Goal: Task Accomplishment & Management: Manage account settings

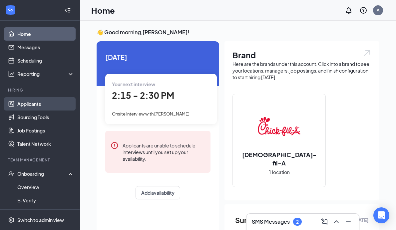
click at [22, 107] on link "Applicants" at bounding box center [45, 103] width 57 height 13
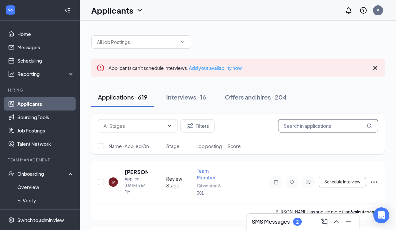
click at [300, 127] on input "text" at bounding box center [328, 125] width 100 height 13
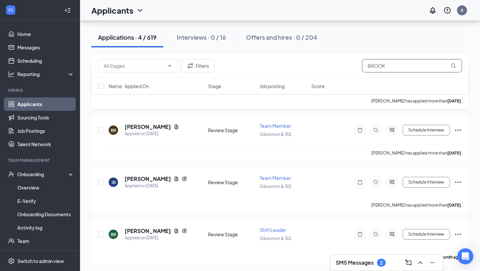
scroll to position [98, 0]
type input "BROOK"
click at [396, 230] on button "Schedule Interview" at bounding box center [426, 233] width 47 height 11
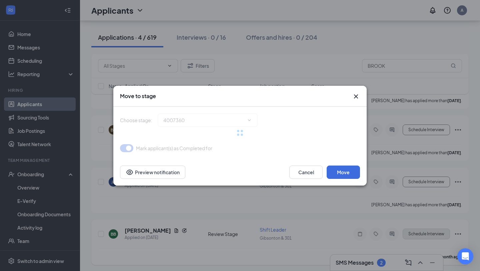
type input "Onsite Interview (next stage)"
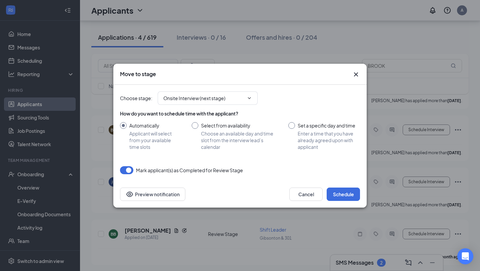
click at [296, 125] on input "Set a specific day and time Enter a time that you have already agreed upon with…" at bounding box center [324, 136] width 72 height 28
radio input "true"
radio input "false"
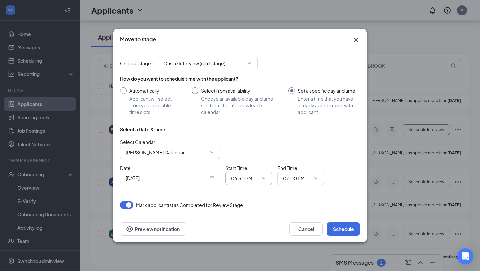
click at [262, 179] on icon "ChevronDown" at bounding box center [263, 177] width 5 height 5
click at [248, 149] on div "02:00 PM" at bounding box center [246, 148] width 20 height 7
type input "02:00 PM"
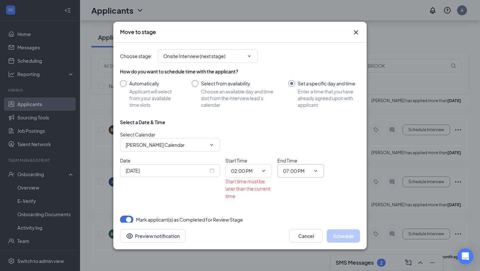
click at [290, 171] on input "07:00 PM" at bounding box center [296, 170] width 27 height 7
click at [299, 87] on div "02:15 PM" at bounding box center [298, 87] width 20 height 7
type input "02:15 PM"
click at [272, 199] on div "Start time must be later than the current time" at bounding box center [248, 188] width 47 height 22
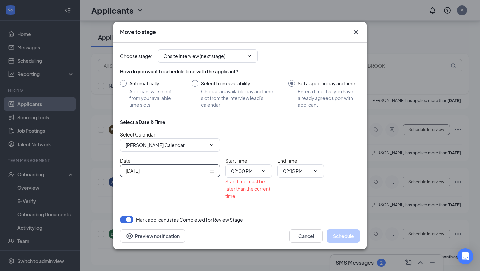
click at [212, 171] on div "[DATE]" at bounding box center [170, 170] width 89 height 7
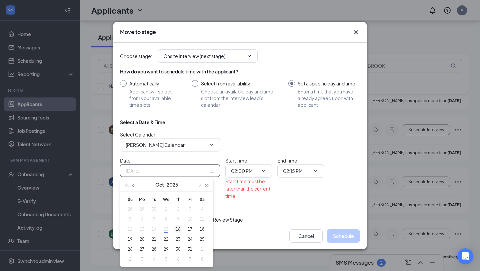
type input "[DATE]"
click at [176, 230] on div "16" at bounding box center [178, 229] width 8 height 8
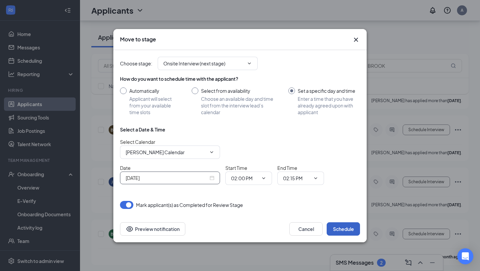
click at [343, 230] on button "Schedule" at bounding box center [343, 228] width 33 height 13
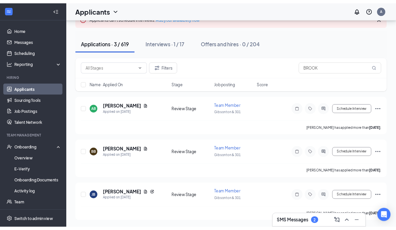
scroll to position [46, 0]
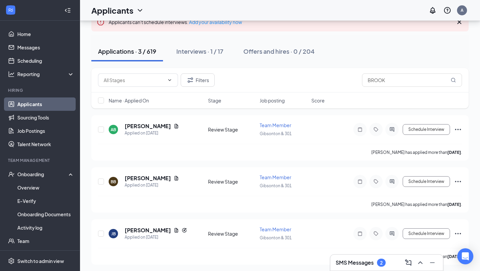
click at [359, 230] on h3 "SMS Messages" at bounding box center [355, 262] width 38 height 7
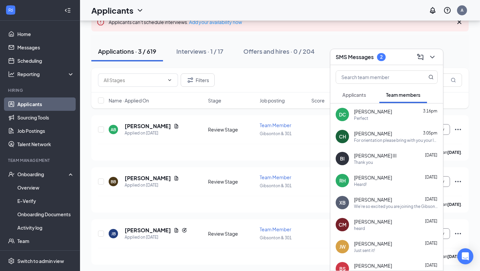
click at [356, 94] on span "Applicants" at bounding box center [354, 95] width 24 height 6
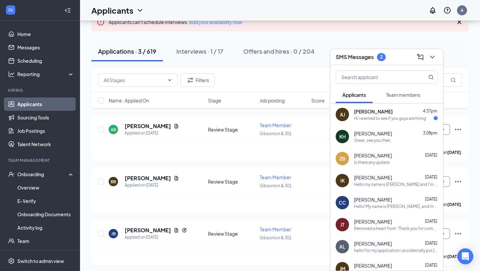
click at [380, 115] on div "Hi i wanted to see if you guys are hiring" at bounding box center [390, 118] width 72 height 6
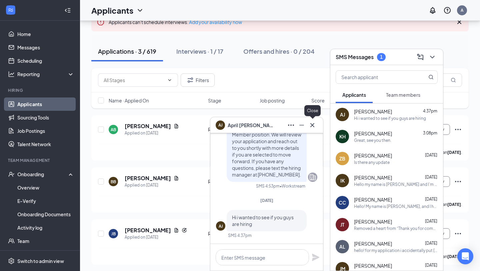
click at [312, 126] on icon "Cross" at bounding box center [312, 125] width 8 height 8
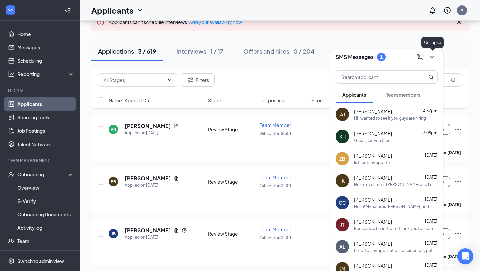
click at [396, 56] on icon "ChevronDown" at bounding box center [432, 57] width 4 height 3
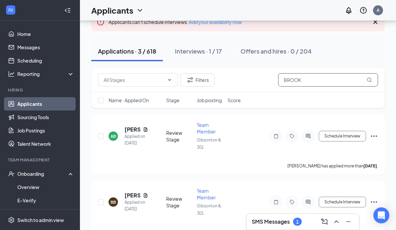
drag, startPoint x: 318, startPoint y: 80, endPoint x: 252, endPoint y: 80, distance: 66.0
click at [252, 80] on div "Filters BROOK" at bounding box center [238, 79] width 280 height 13
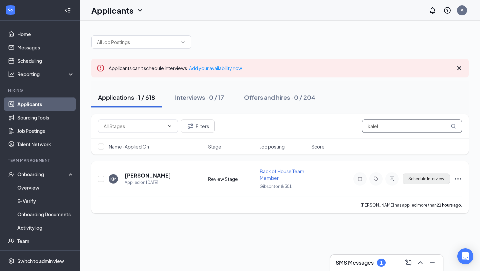
type input "kalel"
click at [396, 177] on button "Schedule Interview" at bounding box center [426, 178] width 47 height 11
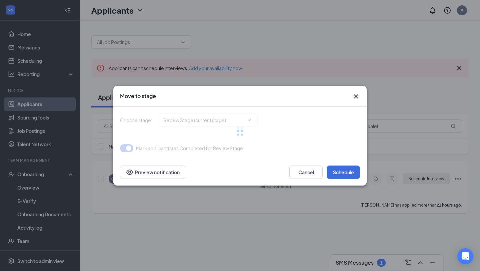
type input "Onsite Interview (next stage)"
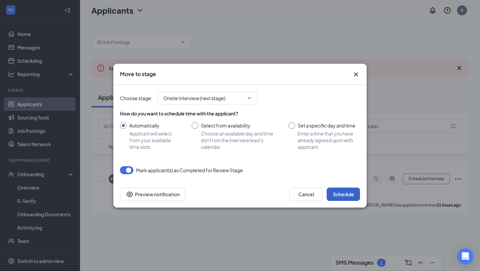
click at [348, 195] on button "Schedule" at bounding box center [343, 193] width 33 height 13
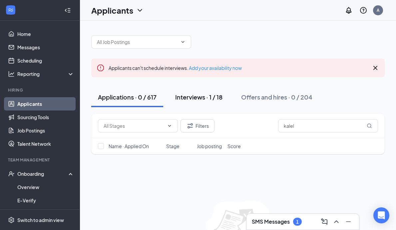
click at [208, 97] on div "Interviews · 1 / 18" at bounding box center [198, 97] width 47 height 8
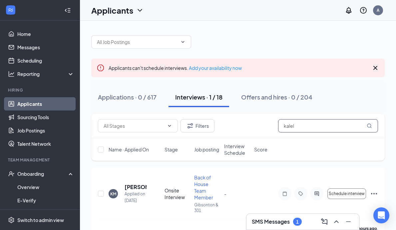
drag, startPoint x: 316, startPoint y: 124, endPoint x: 253, endPoint y: 126, distance: 63.7
click at [253, 126] on div "Filters kalel" at bounding box center [238, 125] width 280 height 13
